Goal: Information Seeking & Learning: Learn about a topic

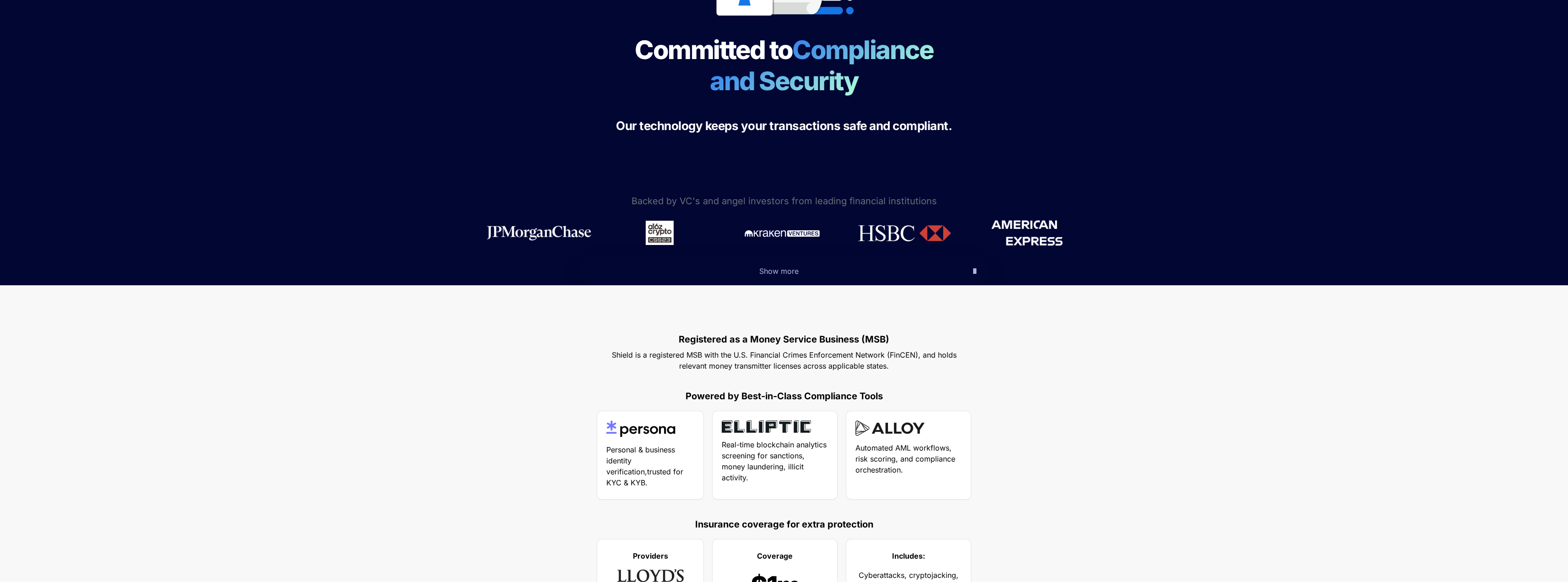
scroll to position [229, 0]
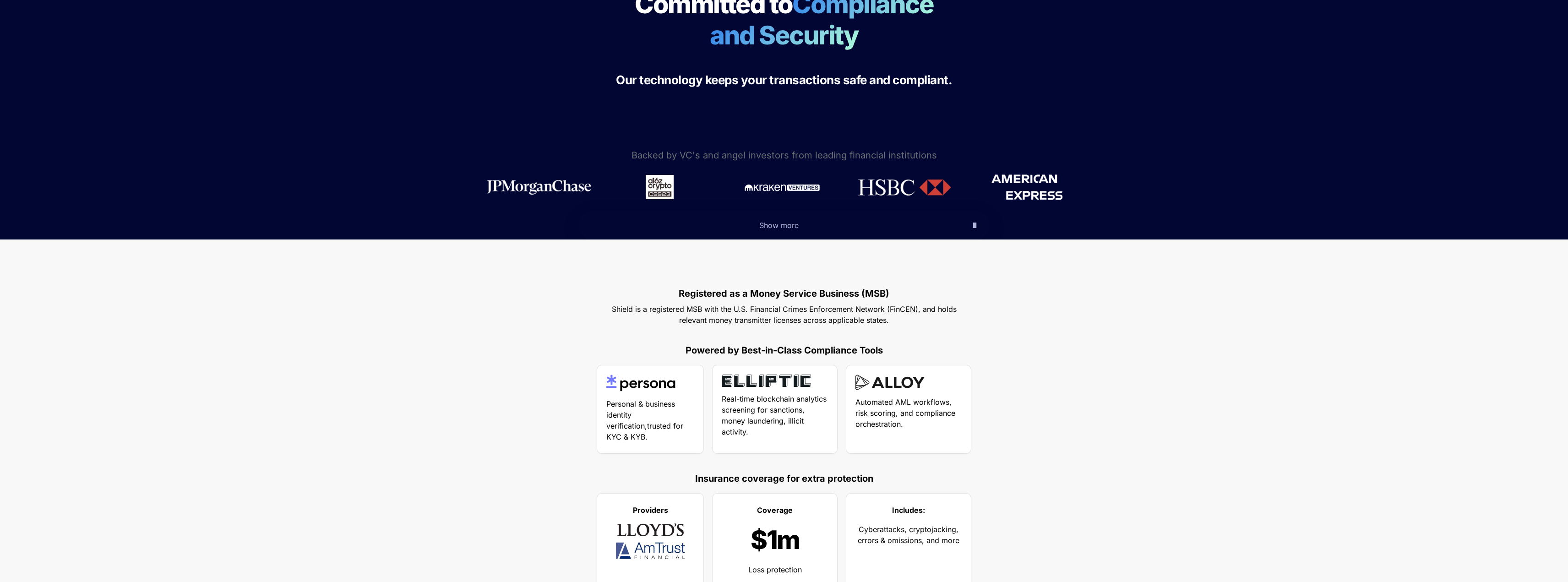
click at [783, 383] on img at bounding box center [766, 380] width 89 height 12
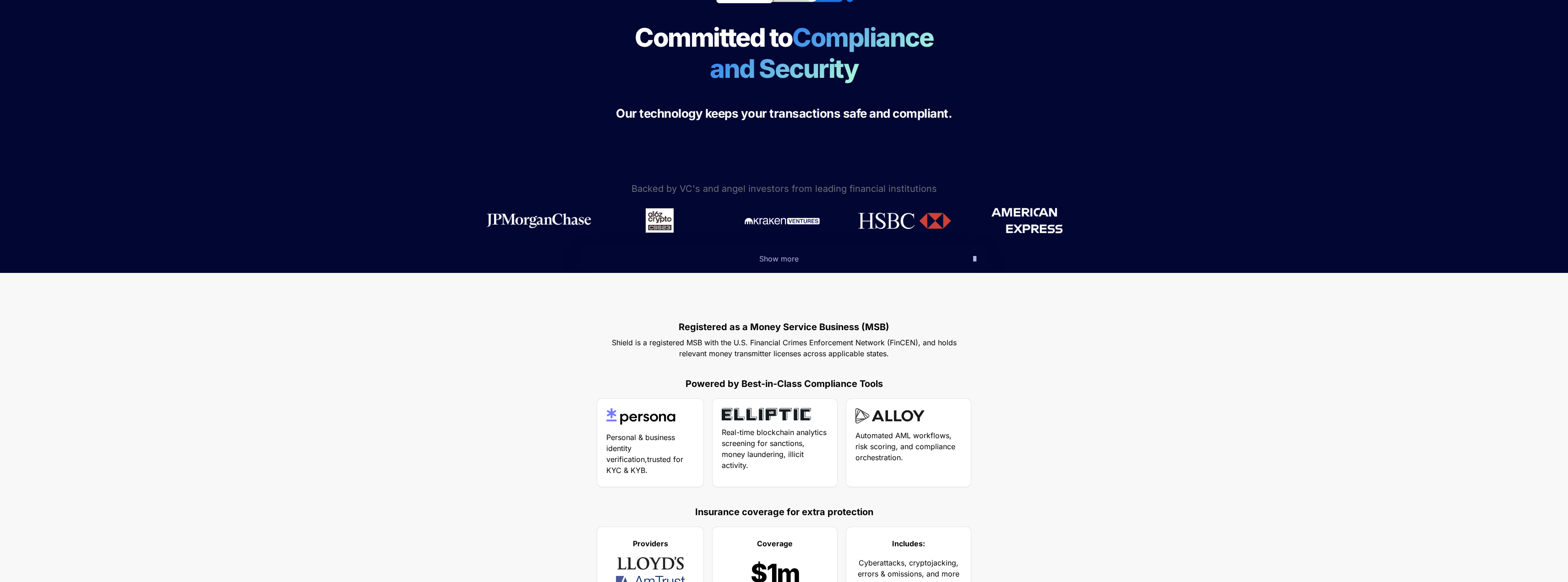
scroll to position [41, 0]
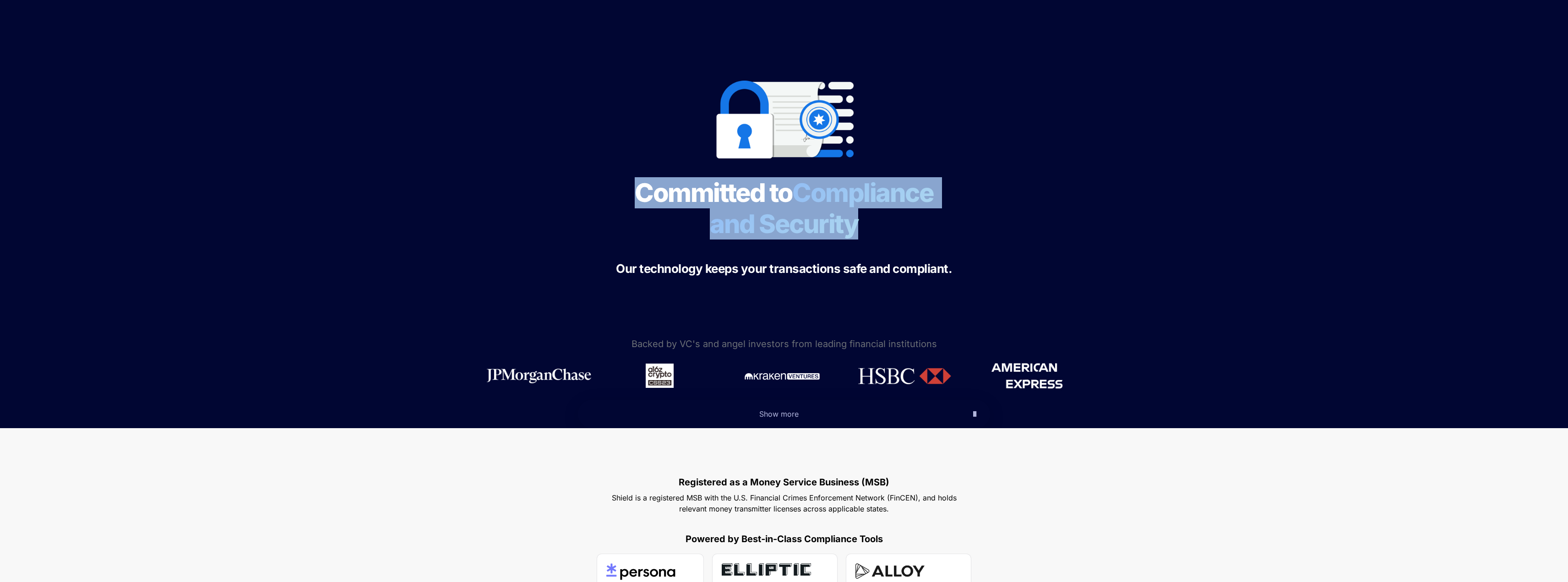
drag, startPoint x: 635, startPoint y: 189, endPoint x: 837, endPoint y: 222, distance: 204.7
click at [879, 227] on h1 "Committed to Compliance and Security" at bounding box center [784, 208] width 344 height 70
copy h1 "Committed to Compliance and Security"
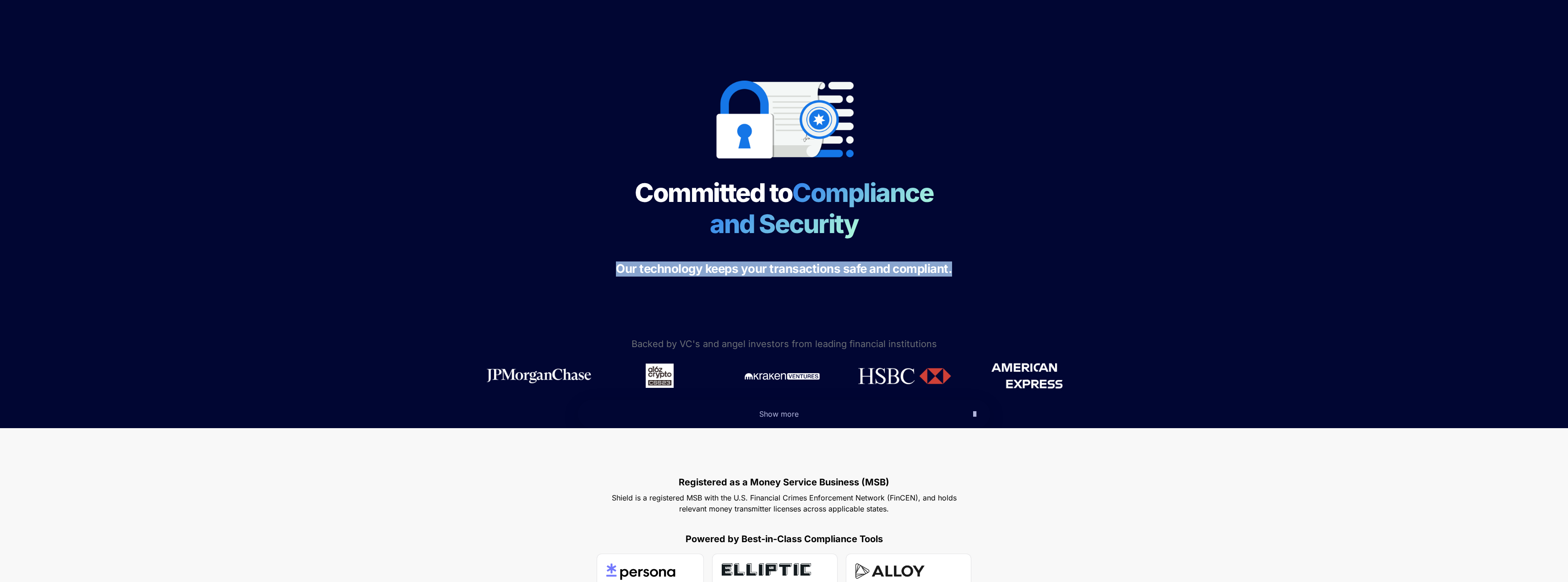
drag, startPoint x: 618, startPoint y: 267, endPoint x: 1083, endPoint y: 294, distance: 465.8
click at [1083, 294] on div "Committed to Compliance and Security Our technology keeps your transactions saf…" at bounding box center [784, 161] width 1568 height 348
copy span "Our technology keeps your transactions safe and compliant."
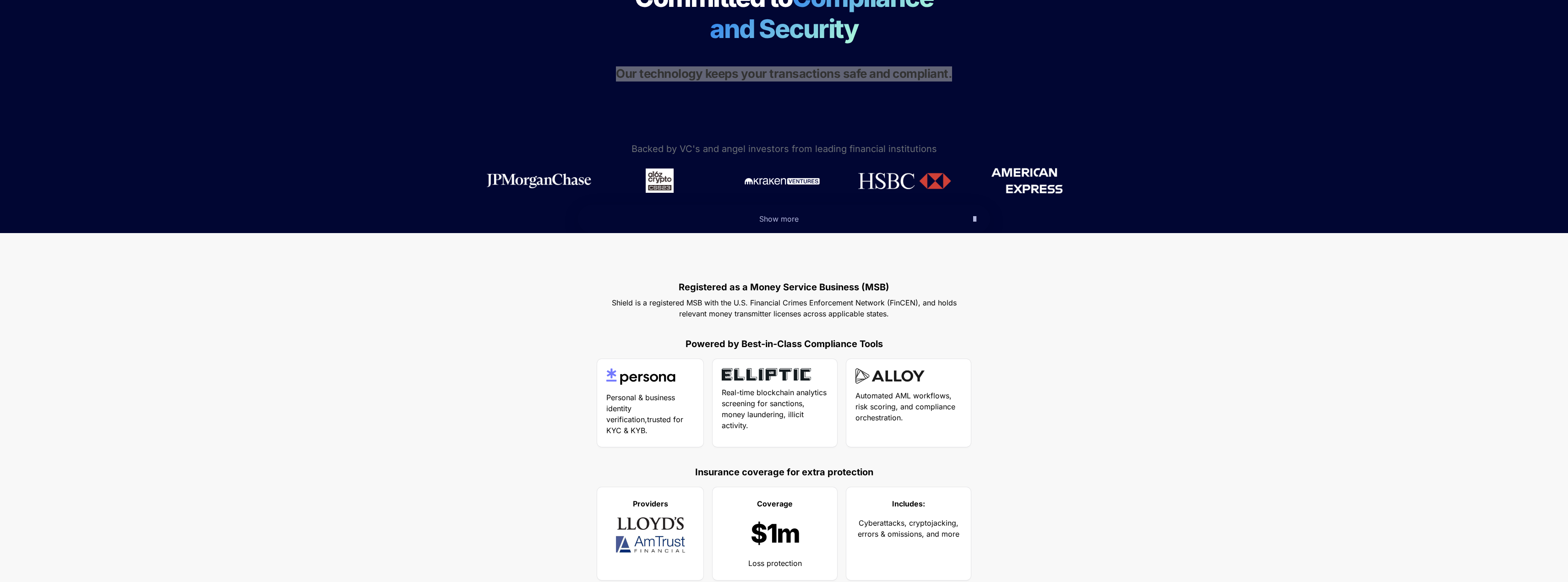
scroll to position [269, 0]
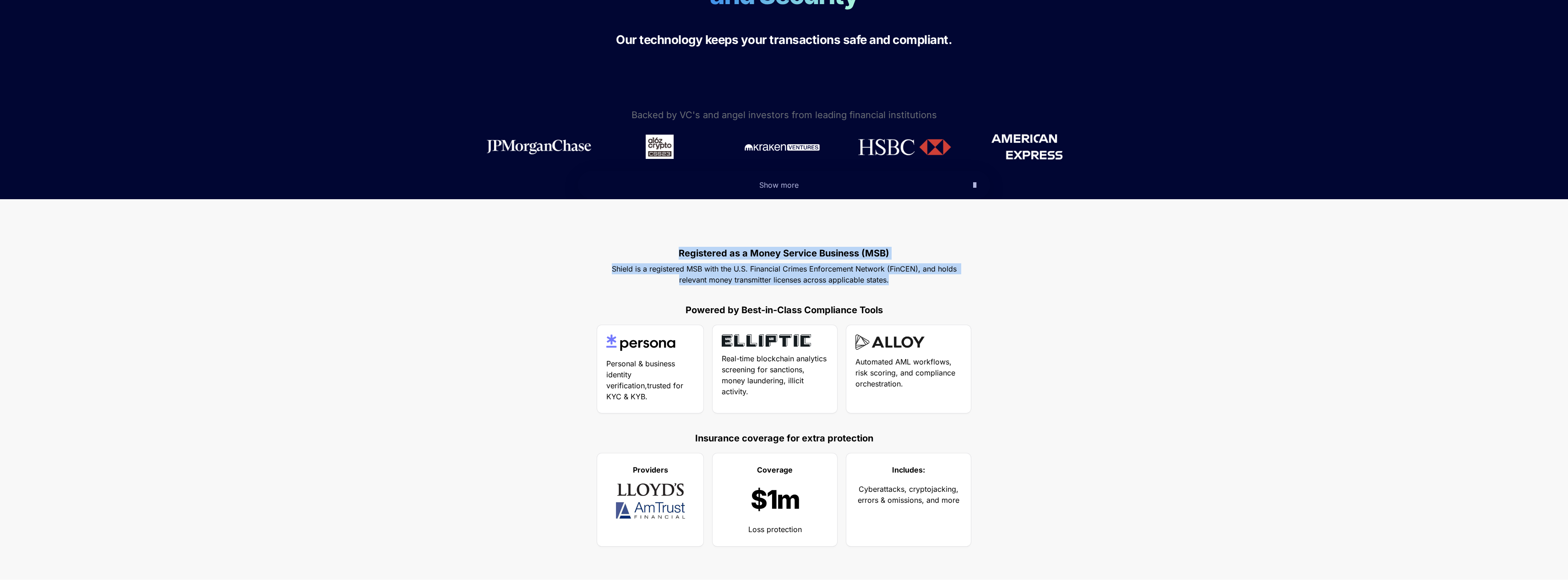
drag, startPoint x: 681, startPoint y: 253, endPoint x: 934, endPoint y: 286, distance: 255.1
click at [934, 286] on div "Registered as a Money Service Business (MSB) Shield is a registered MSB with th…" at bounding box center [784, 389] width 1568 height 380
copy div "Registered as a Money Service Business (MSB) Shield is a registered MSB with th…"
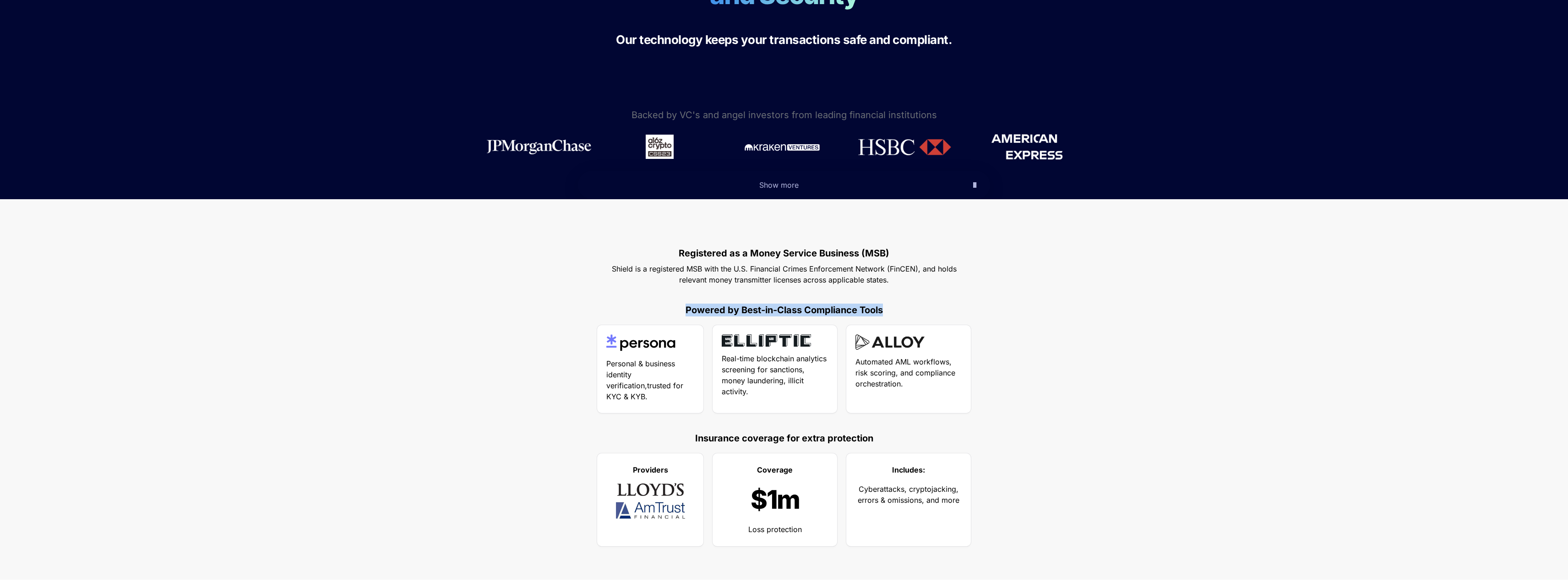
drag, startPoint x: 688, startPoint y: 308, endPoint x: 895, endPoint y: 310, distance: 207.0
click at [895, 310] on p "Powered by Best-in-Class Compliance Tools" at bounding box center [784, 310] width 367 height 17
copy strong "Powered by Best-in-Class Compliance Tools"
drag, startPoint x: 607, startPoint y: 361, endPoint x: 668, endPoint y: 391, distance: 68.0
click at [668, 391] on p "Personal & business identity verification,trusted for KYC & KYB." at bounding box center [649, 380] width 88 height 48
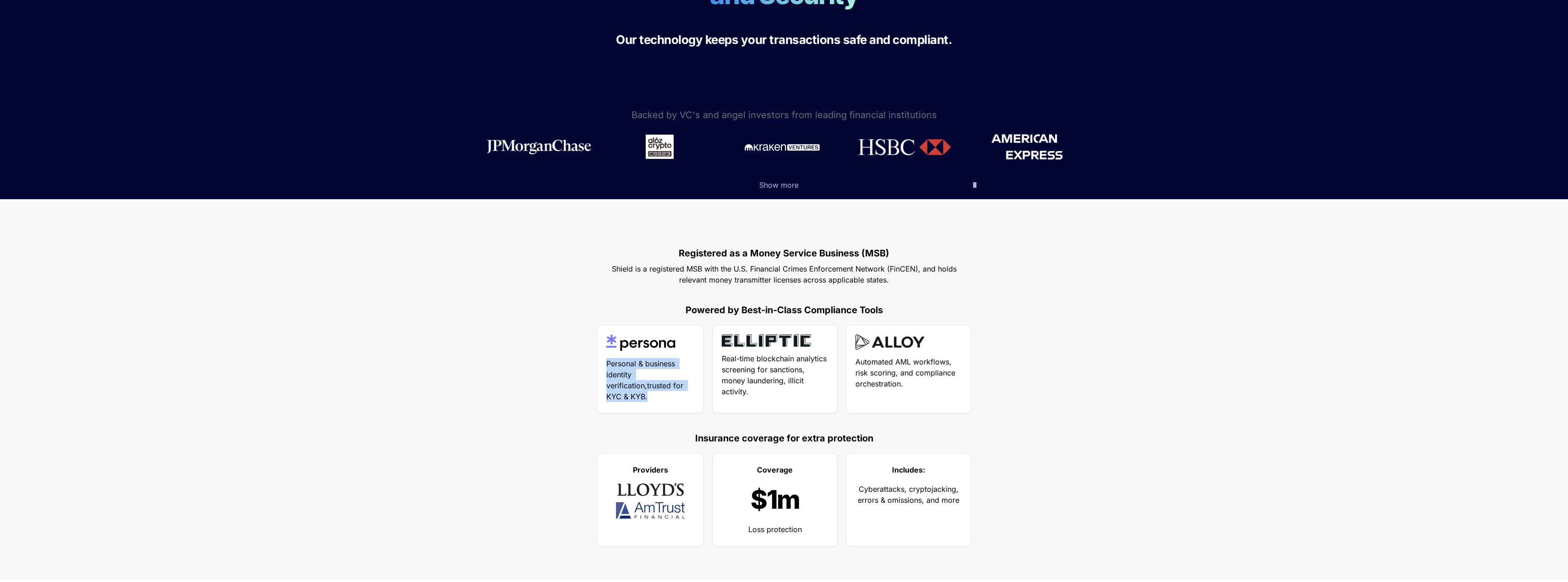
copy span "Personal & business identity verification,trusted for KYC & KYB."
click at [742, 341] on img at bounding box center [766, 340] width 89 height 12
click at [748, 341] on img at bounding box center [766, 340] width 89 height 12
drag, startPoint x: 724, startPoint y: 356, endPoint x: 778, endPoint y: 393, distance: 65.5
click at [778, 393] on p "Real-time blockchain analytics screening for sanctions, money laundering, illic…" at bounding box center [774, 375] width 106 height 48
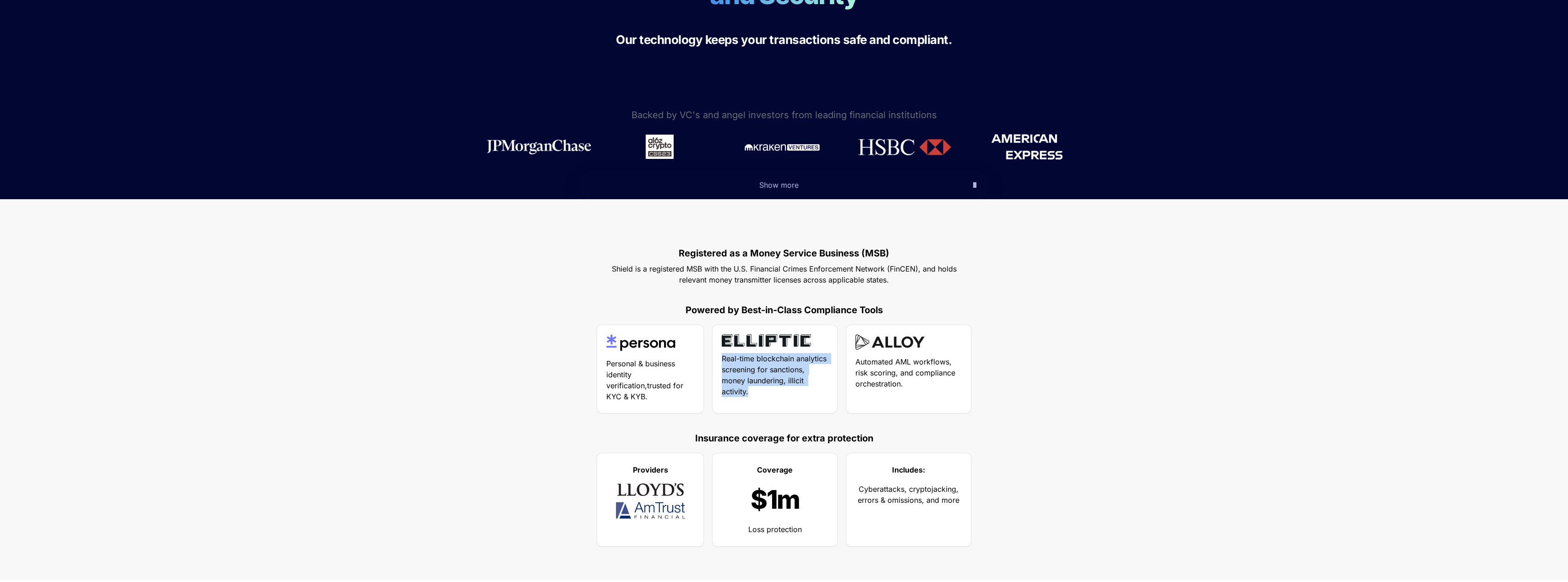
copy span "Real-time blockchain analytics screening for sanctions, money laundering, illic…"
click at [906, 342] on img at bounding box center [890, 342] width 69 height 16
drag, startPoint x: 856, startPoint y: 363, endPoint x: 912, endPoint y: 383, distance: 59.5
click at [917, 385] on p "Automated AML workflows, risk scoring, and compliance orchestration." at bounding box center [908, 373] width 106 height 37
copy span "Automated AML workflows, risk scoring, and compliance orchestration."
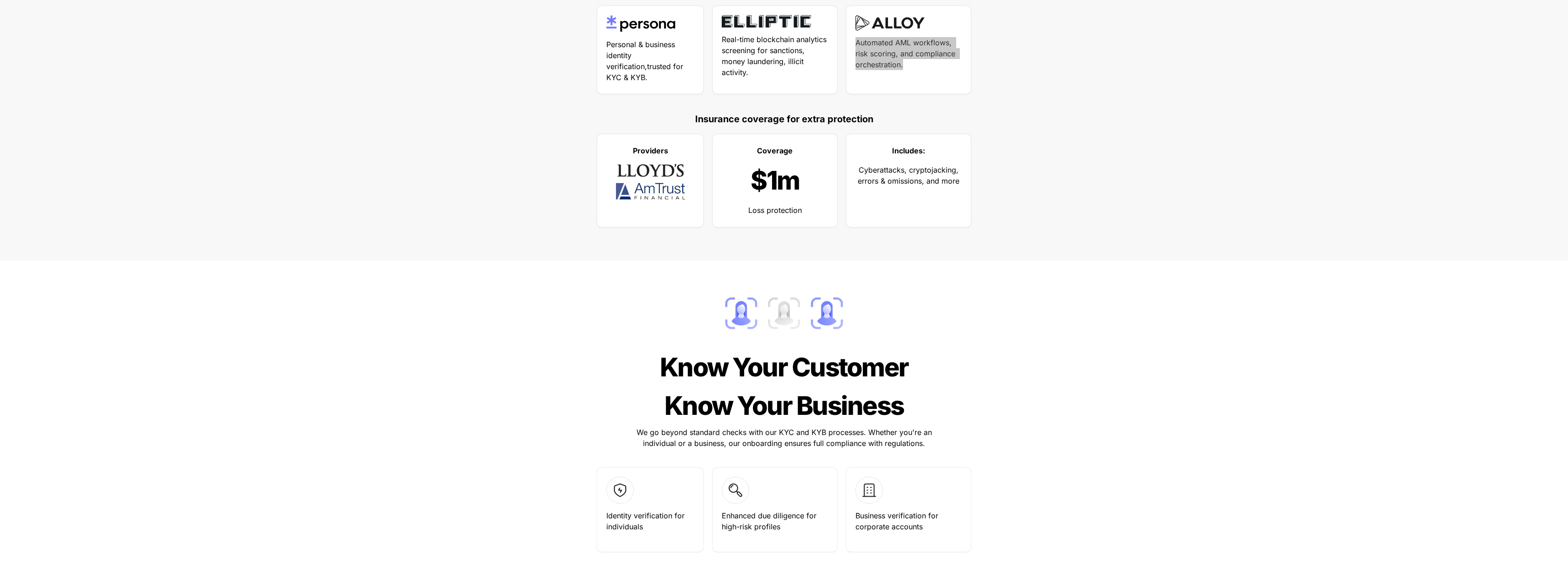
scroll to position [589, 0]
